Goal: Task Accomplishment & Management: Complete application form

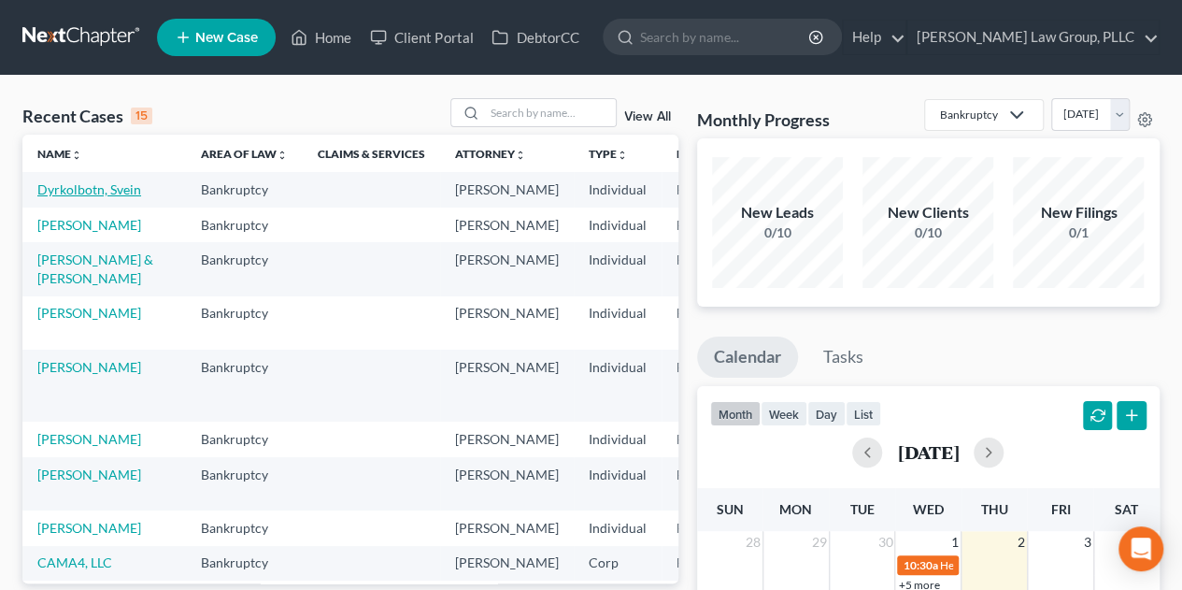
click at [71, 192] on link "Dyrkolbotn, Svein" at bounding box center [89, 189] width 104 height 16
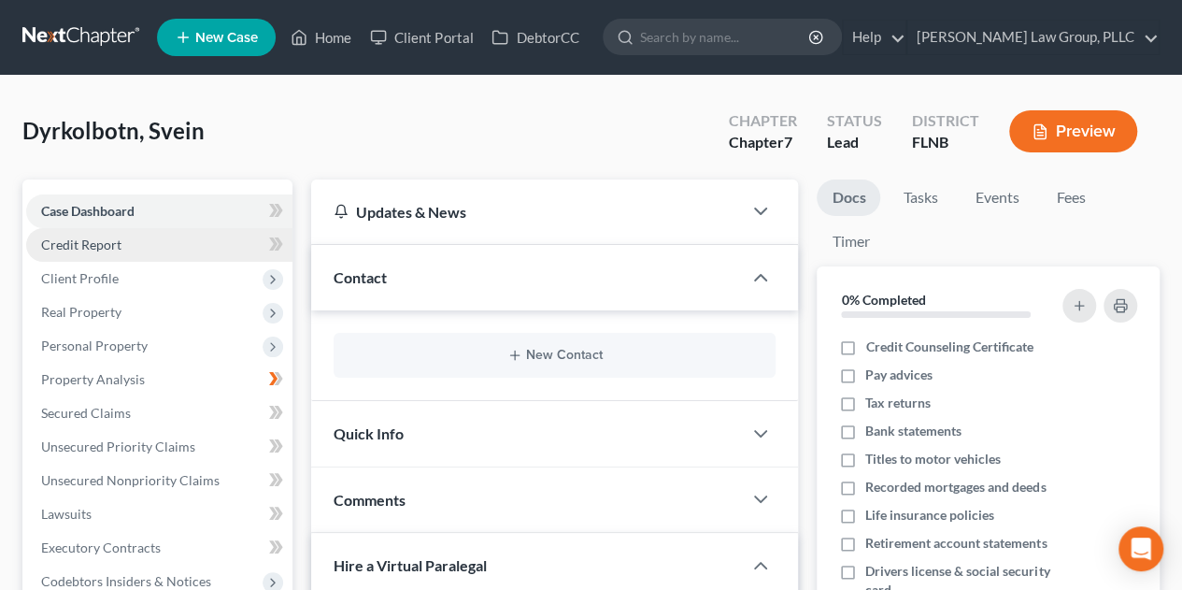
scroll to position [311, 0]
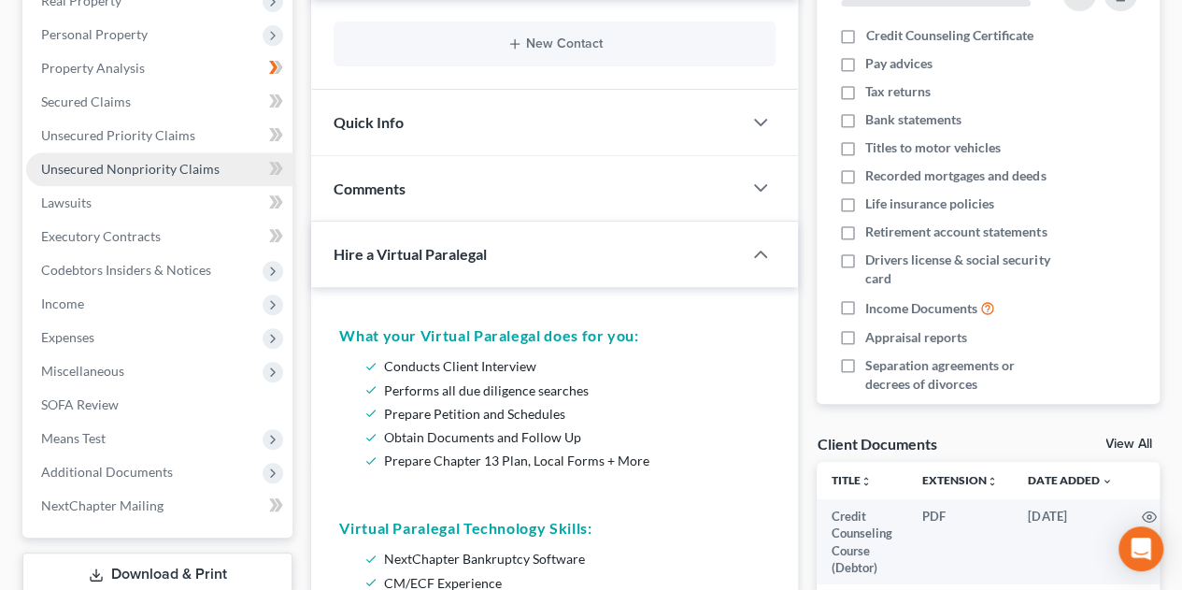
click at [218, 174] on link "Unsecured Nonpriority Claims" at bounding box center [159, 169] width 266 height 34
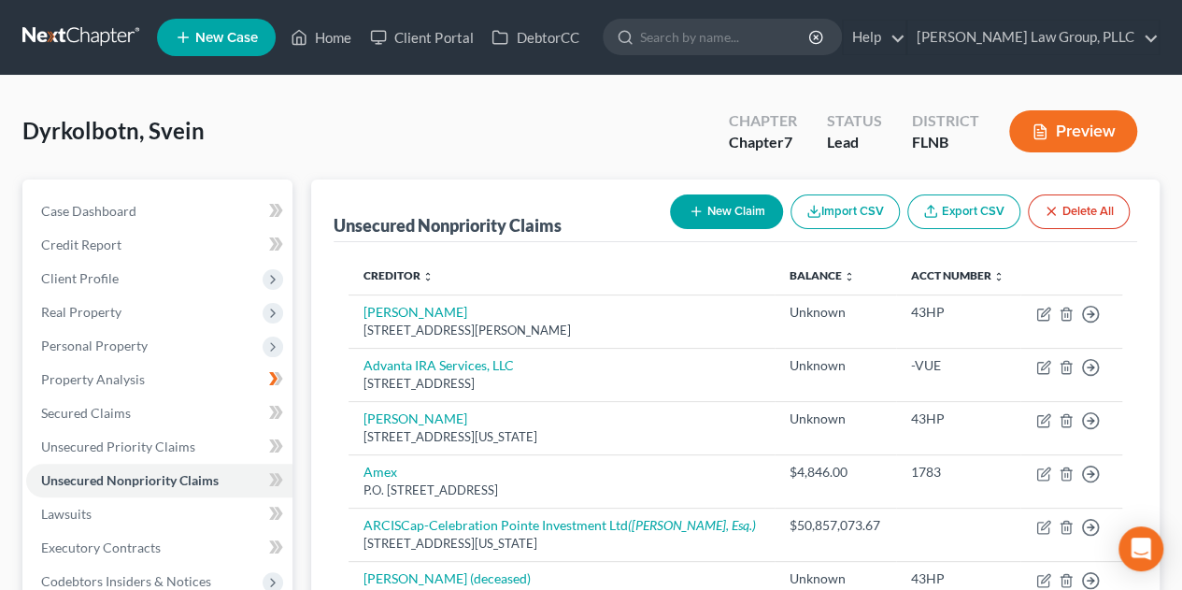
click at [702, 207] on button "New Claim" at bounding box center [726, 211] width 113 height 35
select select "0"
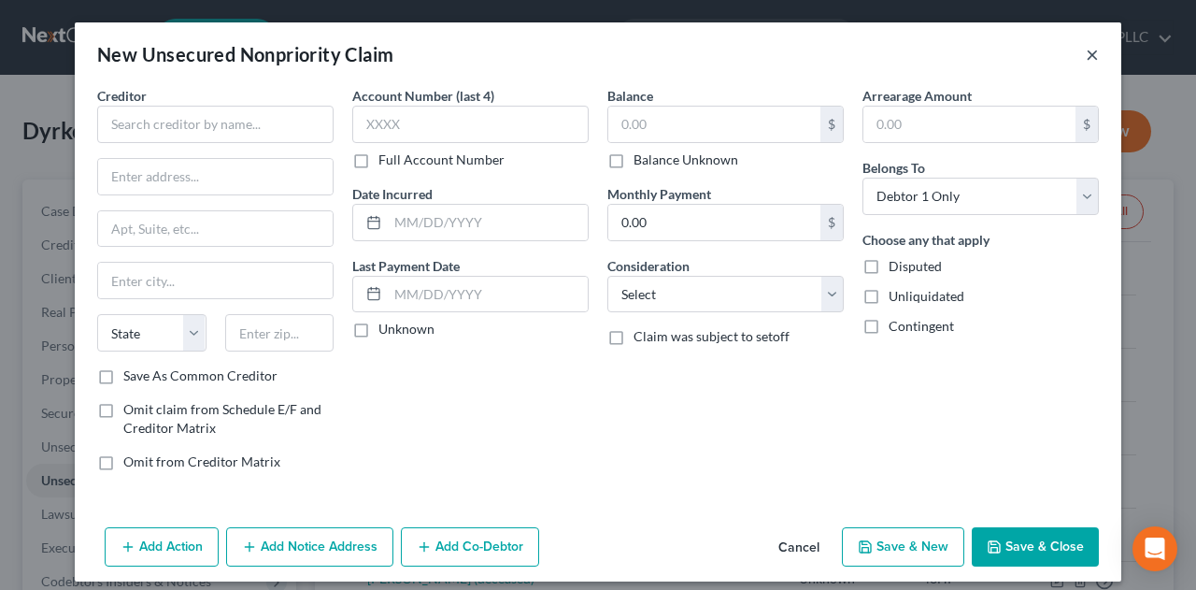
click at [1086, 61] on button "×" at bounding box center [1092, 54] width 13 height 22
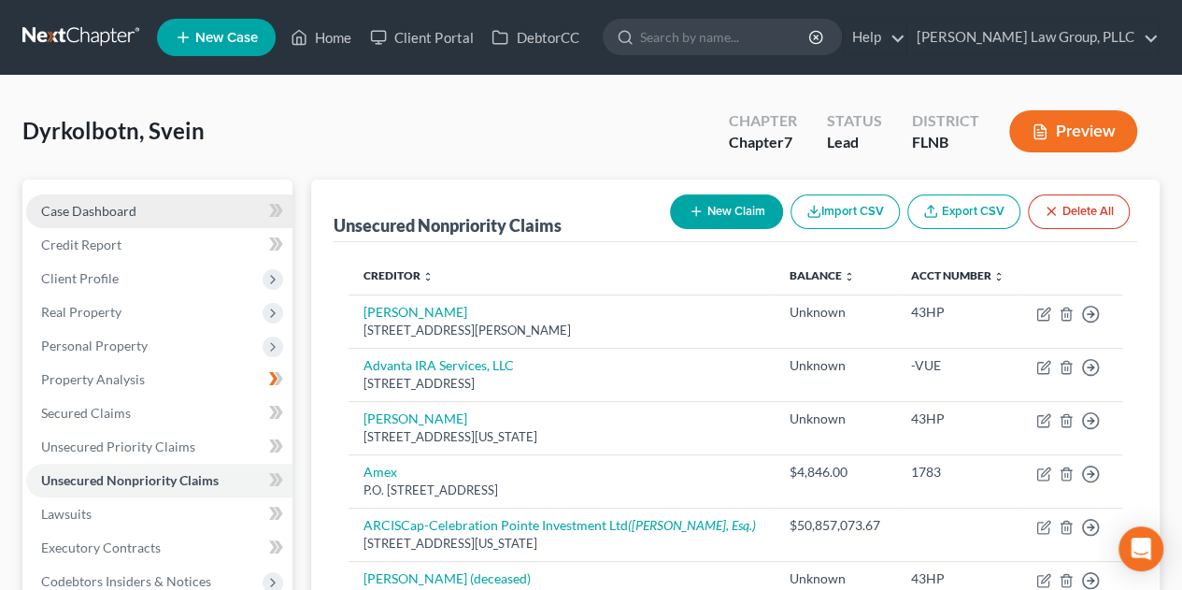
click at [98, 214] on span "Case Dashboard" at bounding box center [88, 211] width 95 height 16
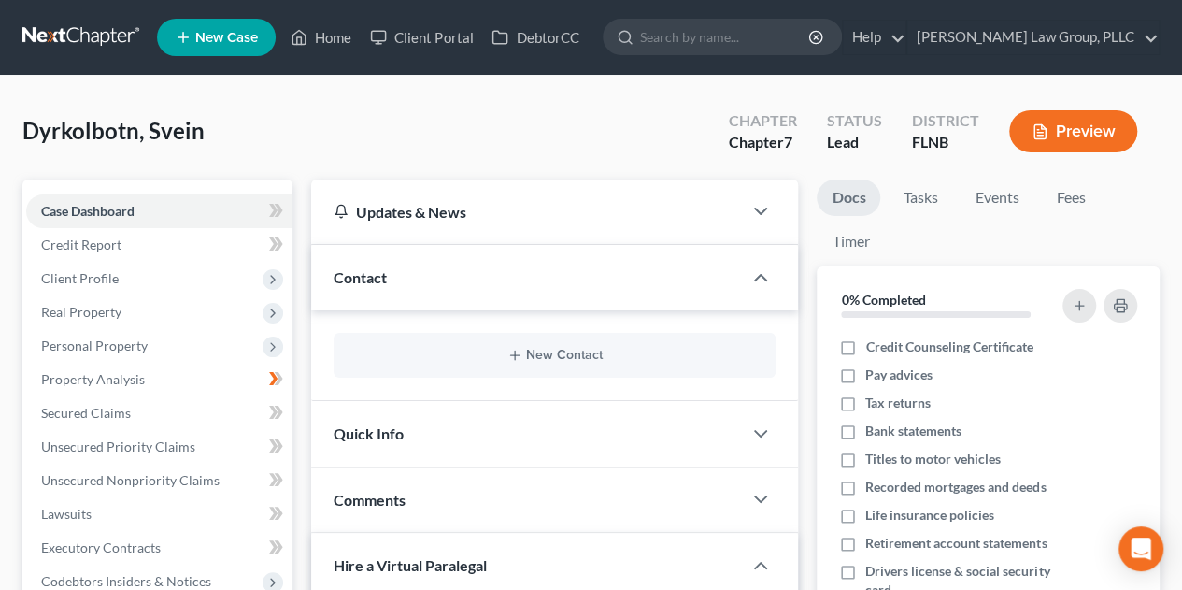
click at [63, 38] on link at bounding box center [82, 38] width 120 height 34
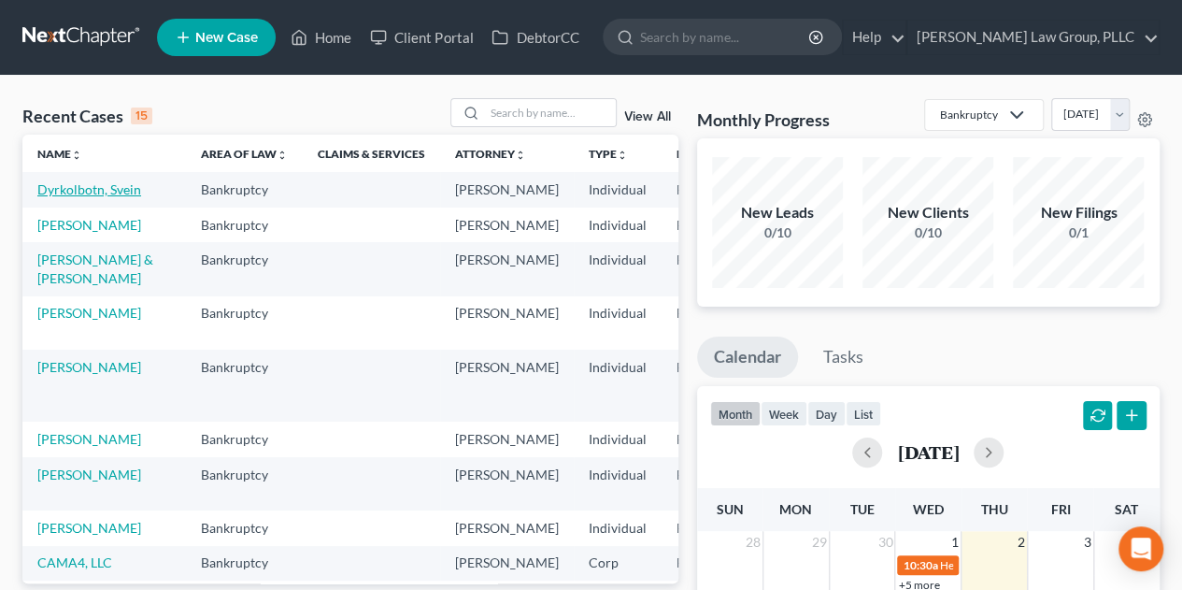
click at [90, 188] on link "Dyrkolbotn, Svein" at bounding box center [89, 189] width 104 height 16
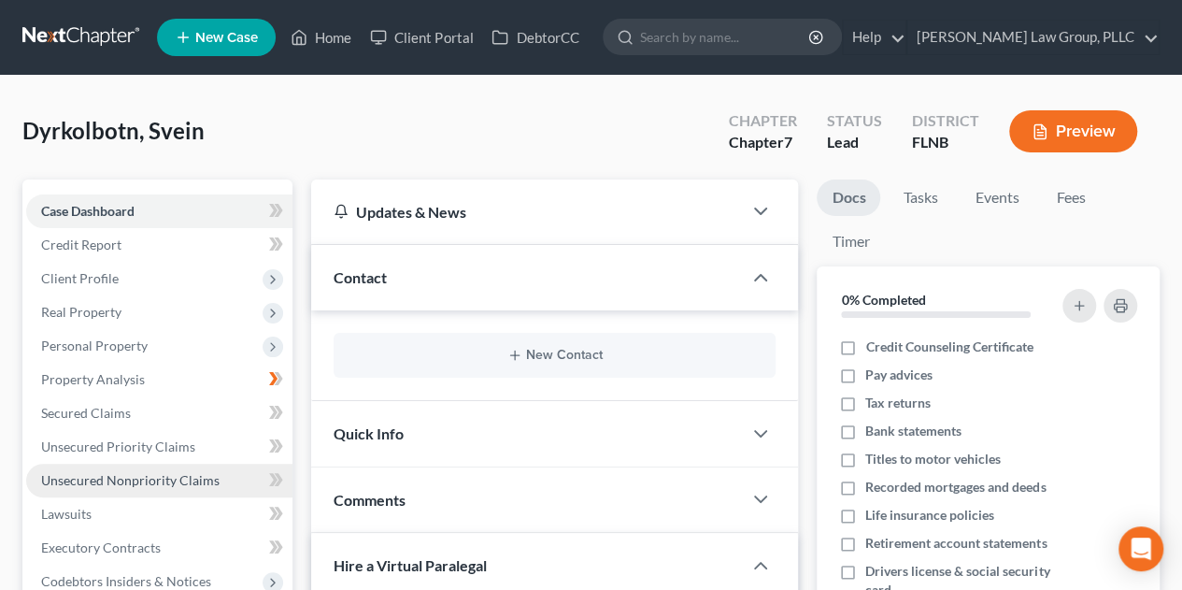
click at [196, 485] on span "Unsecured Nonpriority Claims" at bounding box center [130, 480] width 179 height 16
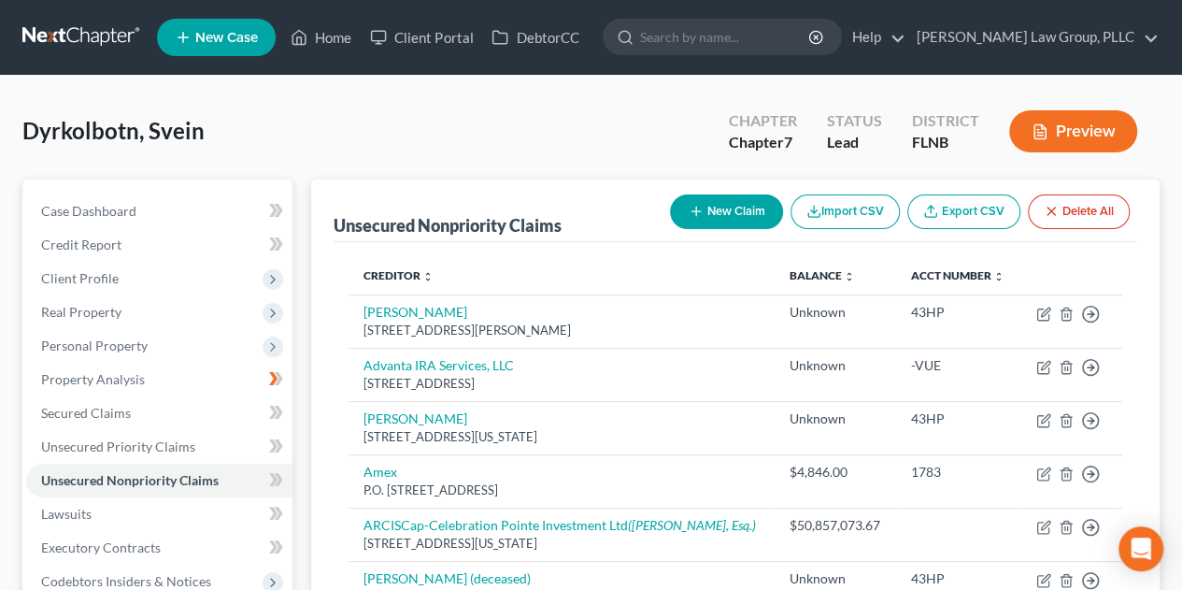
click at [723, 209] on button "New Claim" at bounding box center [726, 211] width 113 height 35
select select "0"
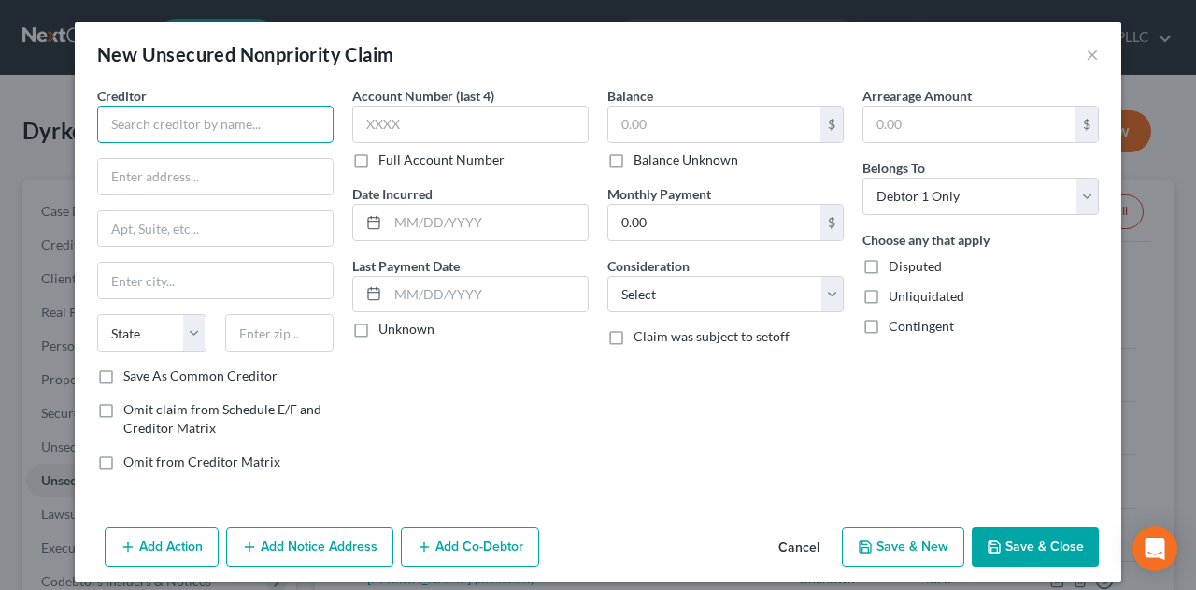
click at [185, 121] on input "text" at bounding box center [215, 124] width 236 height 37
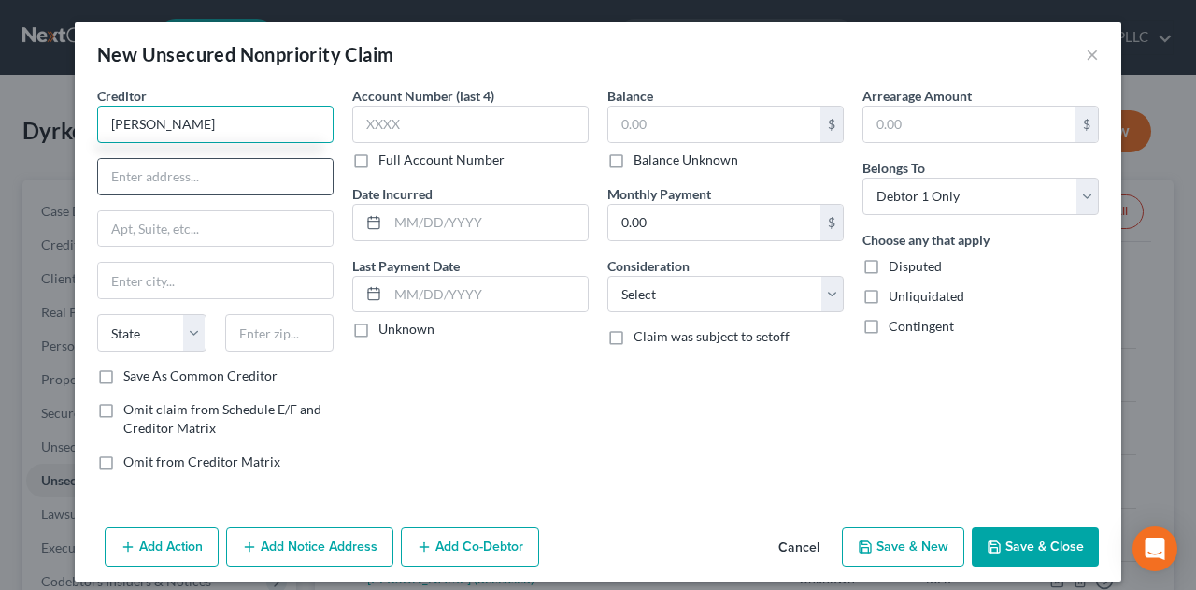
type input "john doe"
click at [196, 181] on input "text" at bounding box center [215, 177] width 235 height 36
click at [675, 402] on div "Balance $ Balance Unknown Balance Undetermined $ Balance Unknown Monthly Paymen…" at bounding box center [725, 286] width 255 height 400
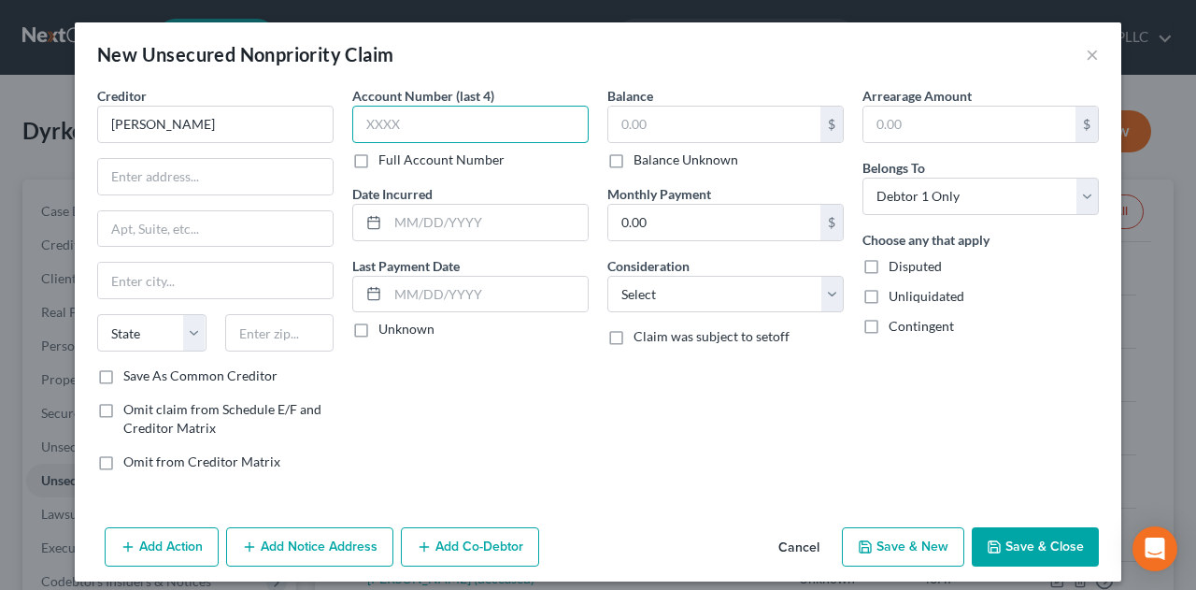
click at [471, 125] on input "text" at bounding box center [470, 124] width 236 height 37
click at [494, 221] on input "text" at bounding box center [488, 223] width 200 height 36
click at [416, 293] on input "text" at bounding box center [488, 295] width 200 height 36
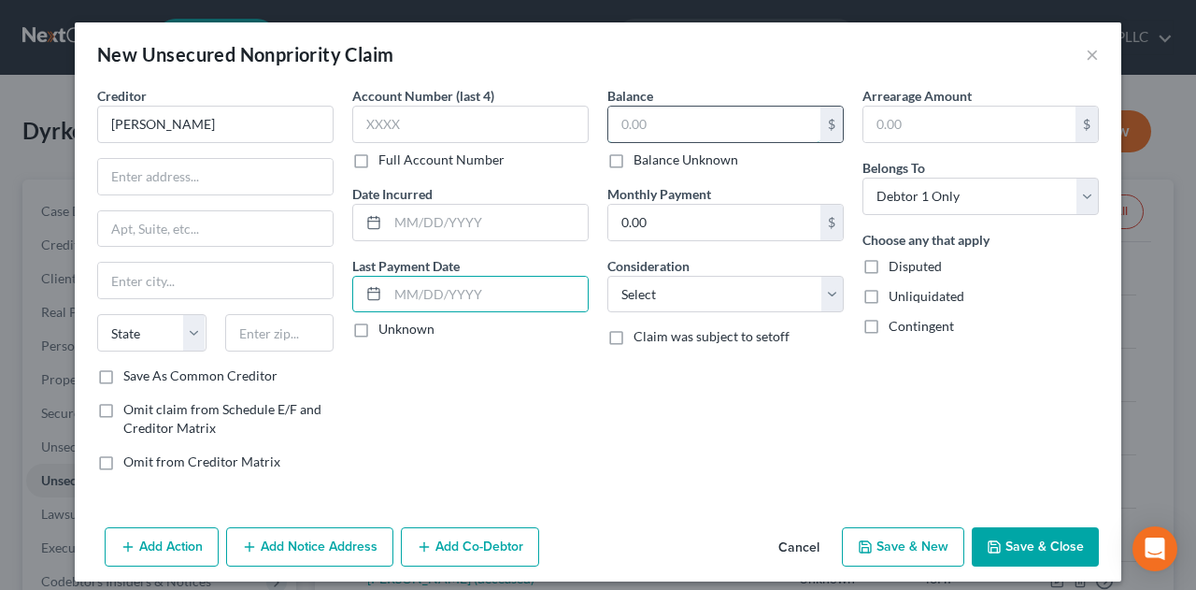
click at [707, 117] on input "text" at bounding box center [714, 125] width 212 height 36
click at [634, 164] on label "Balance Unknown" at bounding box center [686, 159] width 105 height 19
click at [641, 163] on input "Balance Unknown" at bounding box center [647, 156] width 12 height 12
checkbox input "true"
type input "0.00"
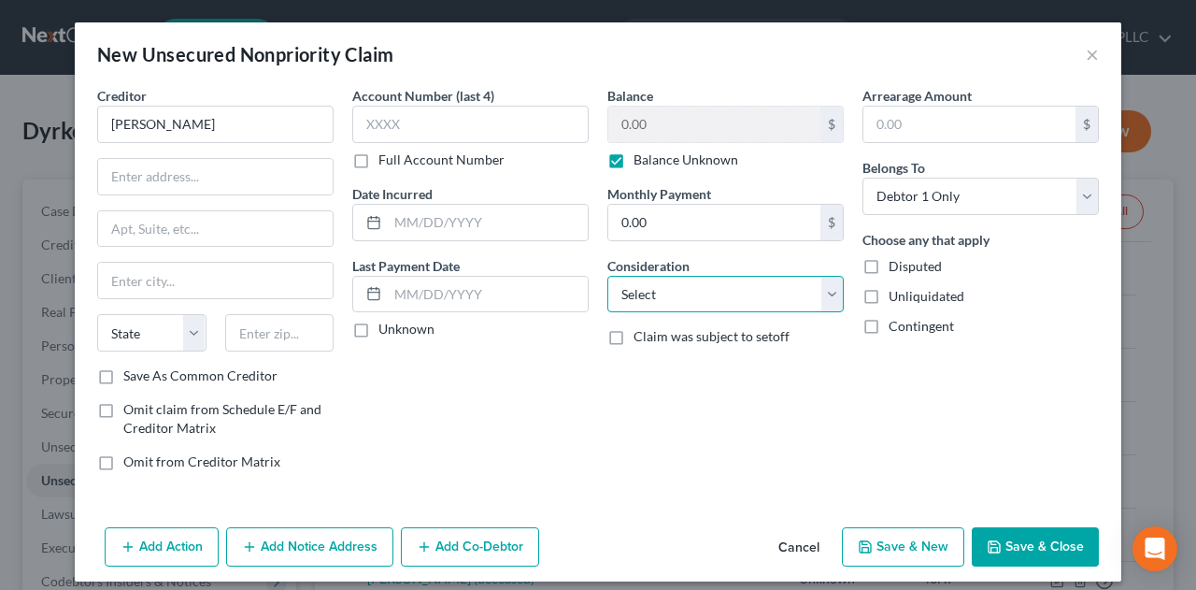
click at [829, 291] on select "Select Cable / Satellite Services Collection Agency Credit Card Debt Debt Couns…" at bounding box center [725, 294] width 236 height 37
select select "14"
click at [607, 276] on select "Select Cable / Satellite Services Collection Agency Credit Card Debt Debt Couns…" at bounding box center [725, 294] width 236 height 37
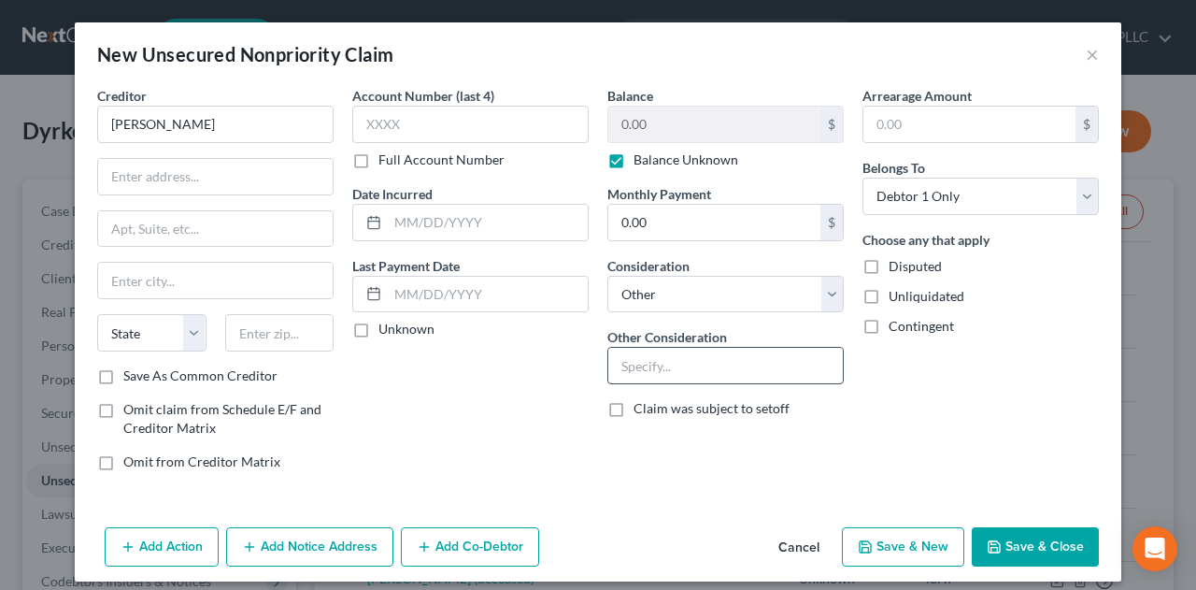
click at [714, 368] on input "text" at bounding box center [725, 366] width 235 height 36
type input "E"
drag, startPoint x: 816, startPoint y: 364, endPoint x: 609, endPoint y: 366, distance: 206.5
click at [609, 366] on input "text" at bounding box center [725, 366] width 235 height 36
click at [1073, 270] on div "Disputed" at bounding box center [981, 266] width 236 height 19
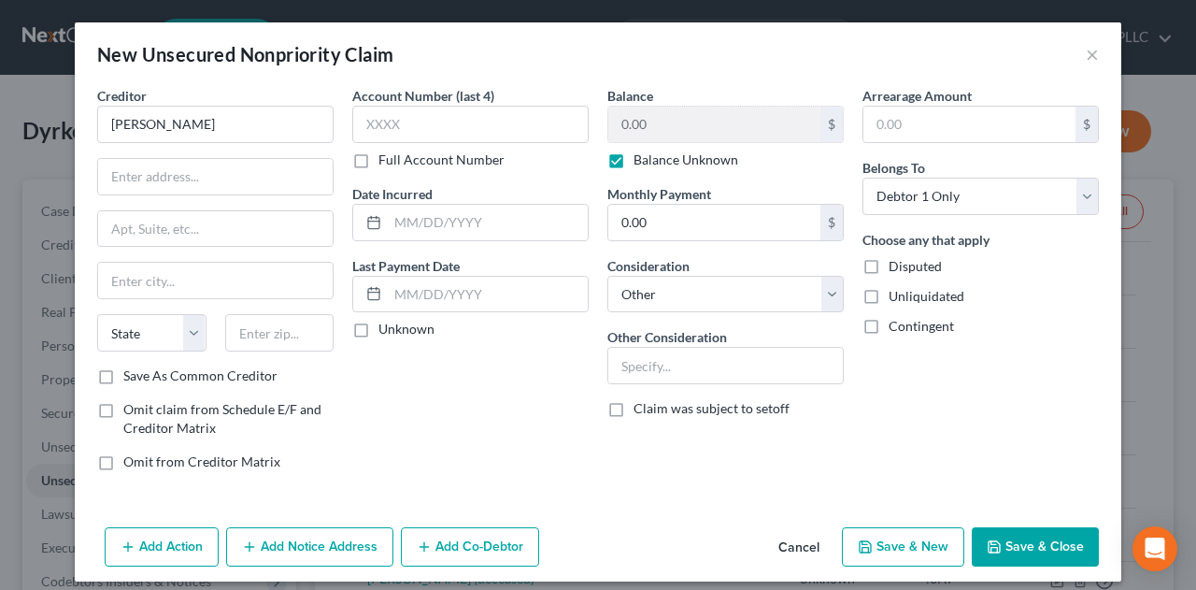
click at [889, 271] on label "Disputed" at bounding box center [915, 266] width 53 height 19
click at [896, 269] on input "Disputed" at bounding box center [902, 263] width 12 height 12
checkbox input "true"
click at [889, 293] on label "Unliquidated" at bounding box center [927, 296] width 76 height 19
click at [896, 293] on input "Unliquidated" at bounding box center [902, 293] width 12 height 12
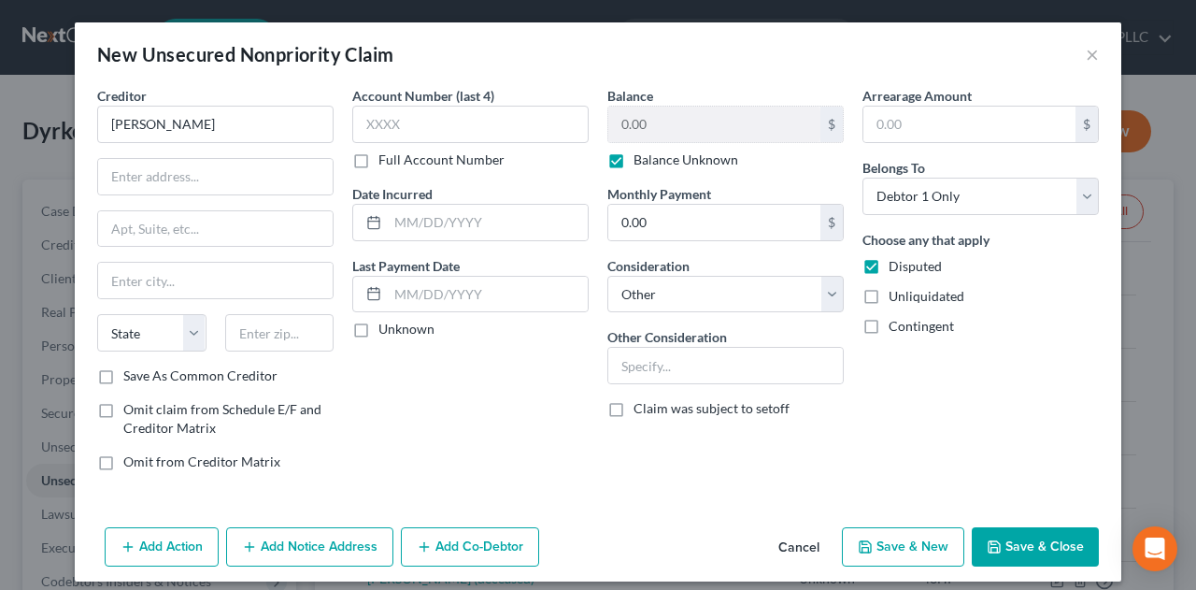
checkbox input "true"
click at [889, 328] on label "Contingent" at bounding box center [921, 326] width 65 height 19
click at [896, 328] on input "Contingent" at bounding box center [902, 323] width 12 height 12
checkbox input "true"
click at [1088, 51] on button "×" at bounding box center [1092, 54] width 13 height 22
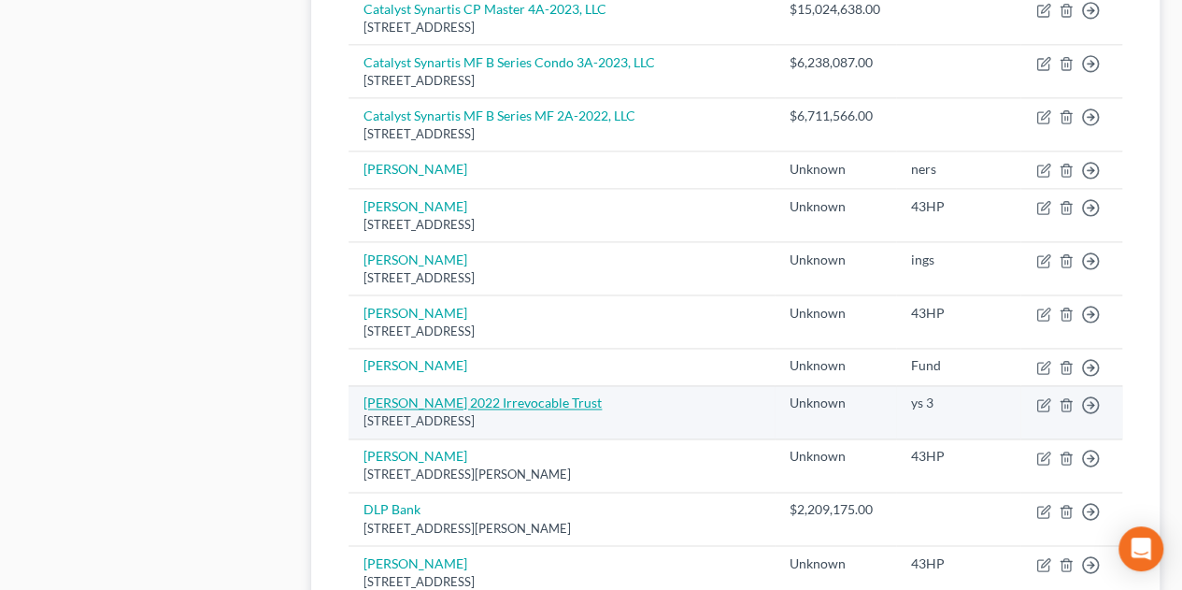
scroll to position [1510, 0]
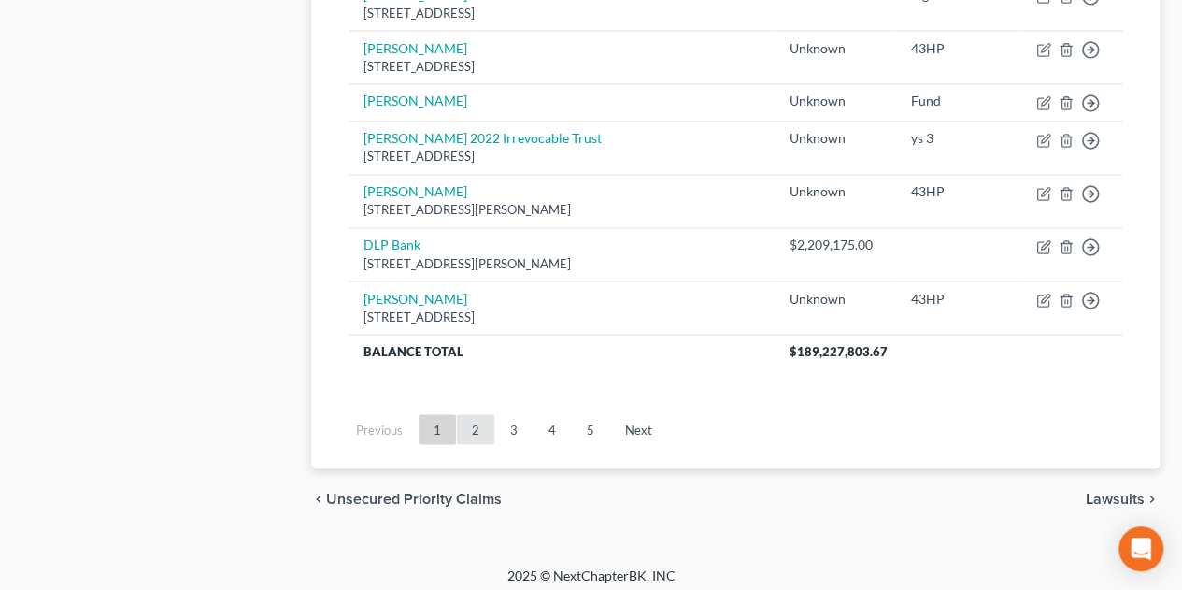
click at [481, 424] on link "2" at bounding box center [475, 429] width 37 height 30
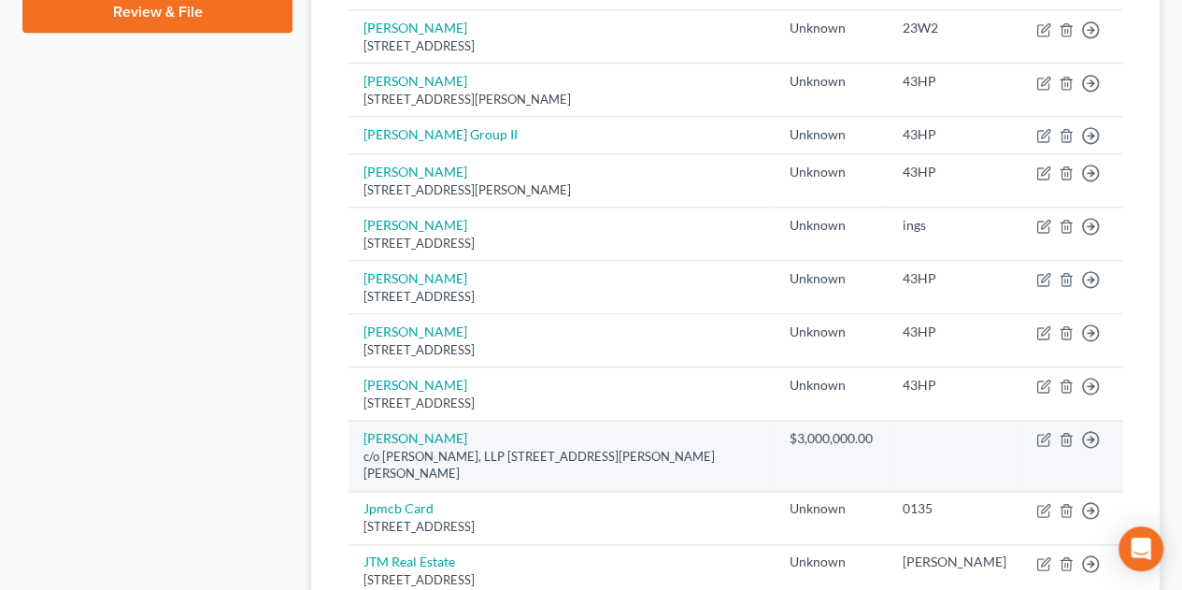
scroll to position [887, 0]
